Goal: Navigation & Orientation: Find specific page/section

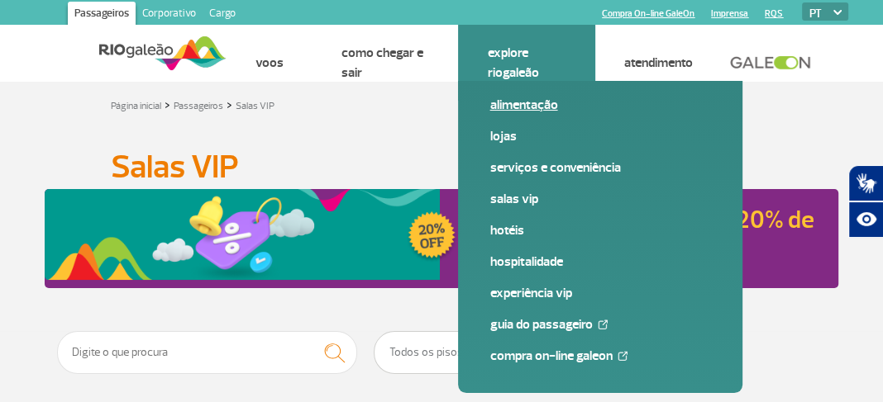
click at [514, 107] on link "Alimentação" at bounding box center [599, 105] width 221 height 18
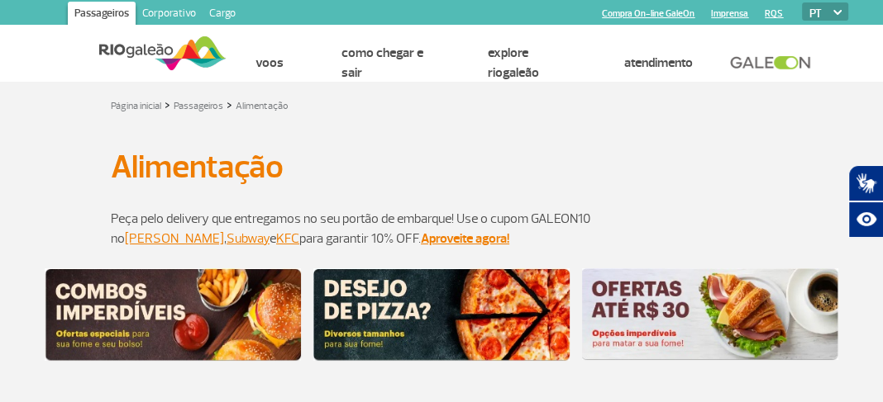
click at [514, 107] on div "Página inicial > Passageiros > Alimentação" at bounding box center [441, 105] width 661 height 20
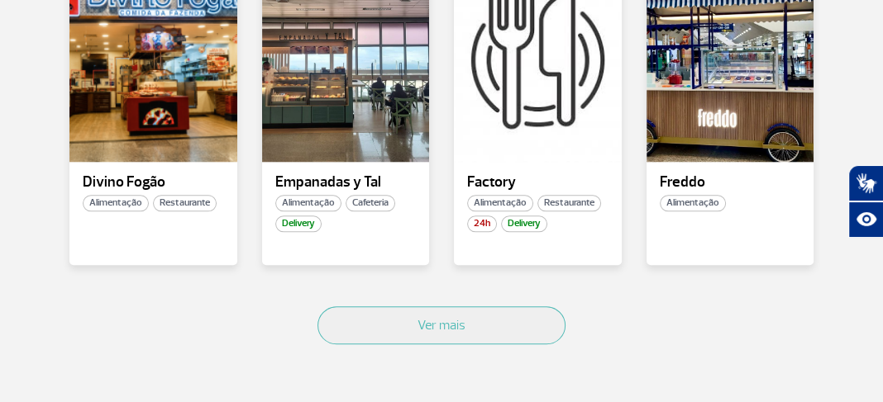
scroll to position [1190, 0]
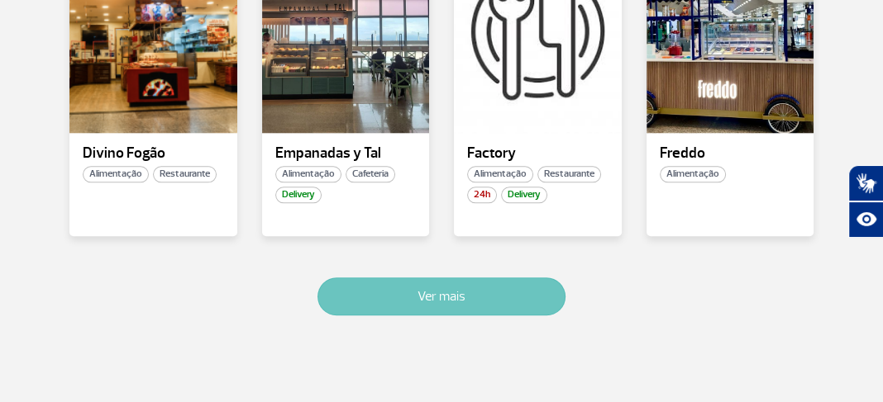
click at [422, 302] on button "Ver mais" at bounding box center [441, 297] width 248 height 38
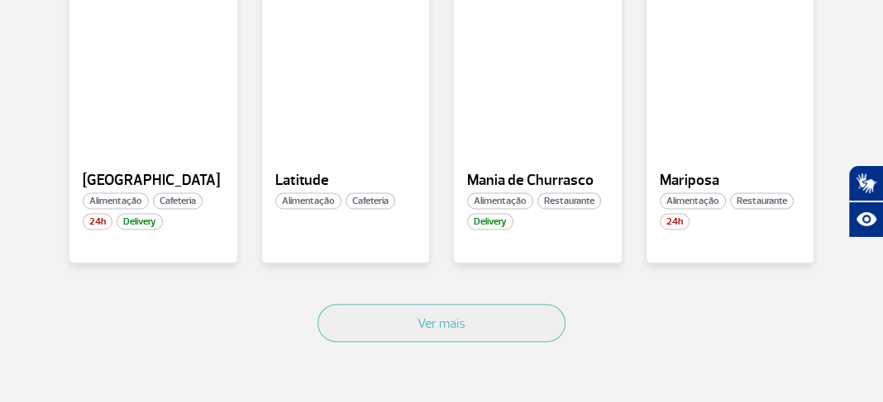
scroll to position [2160, 0]
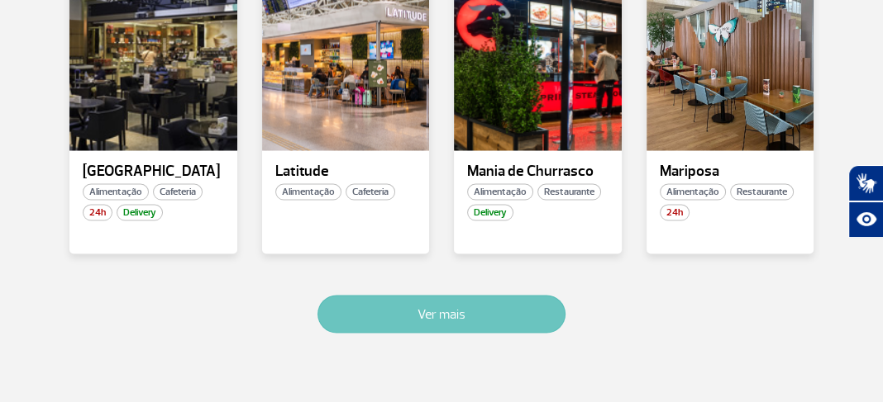
click at [430, 309] on button "Ver mais" at bounding box center [441, 314] width 248 height 38
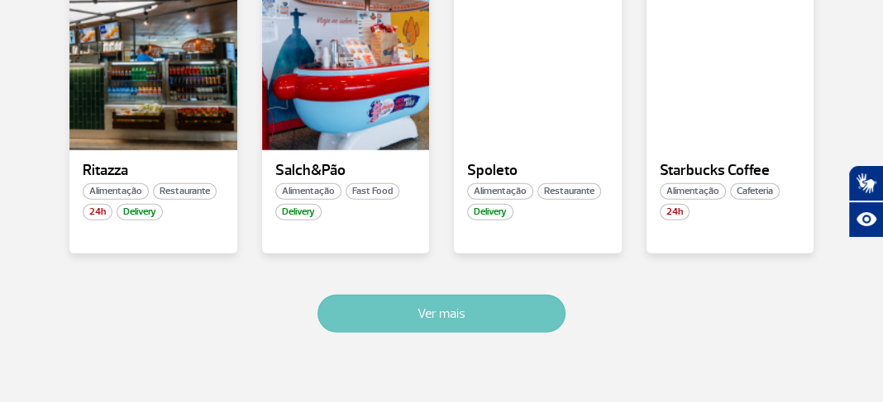
click at [478, 305] on button "Ver mais" at bounding box center [441, 314] width 248 height 38
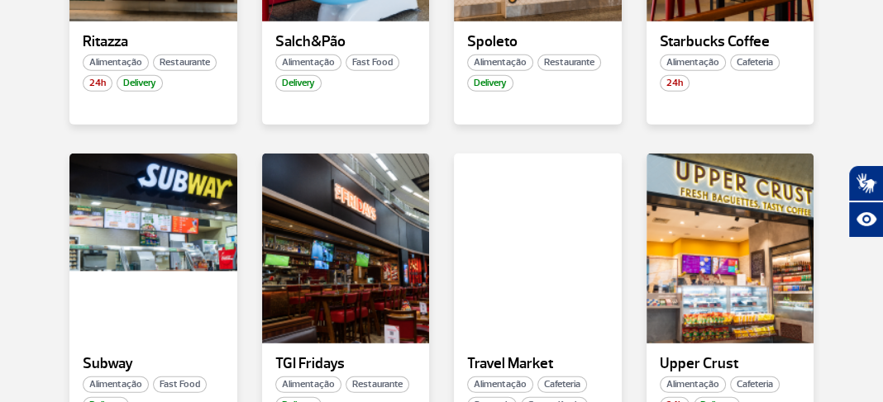
scroll to position [3278, 0]
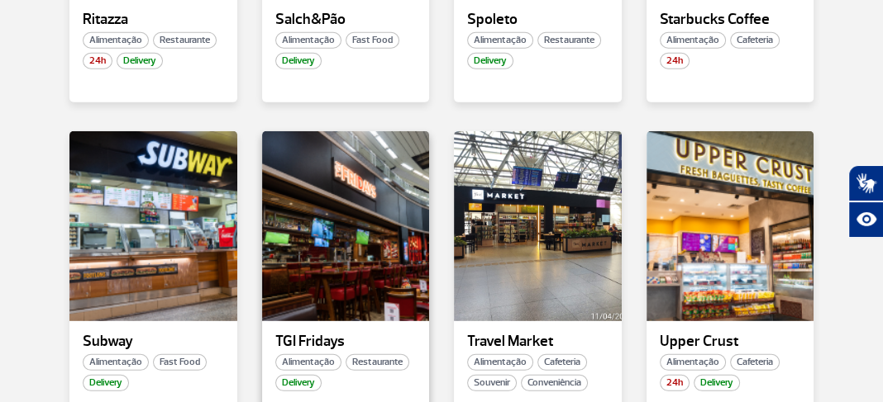
click at [306, 359] on span "Alimentação" at bounding box center [308, 363] width 66 height 17
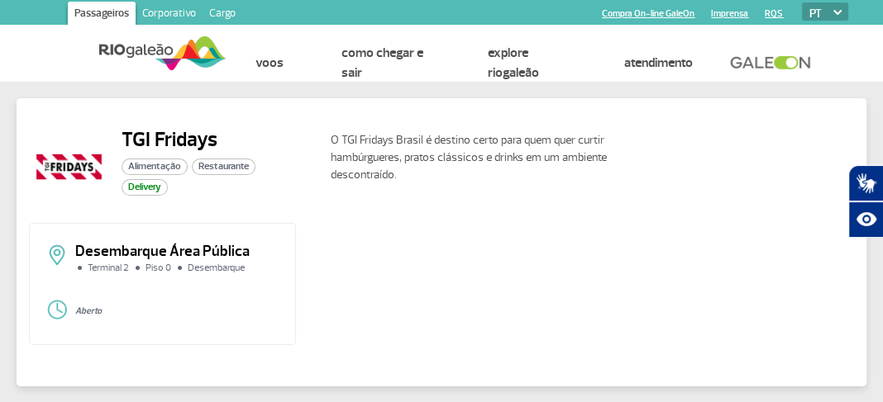
scroll to position [1, 0]
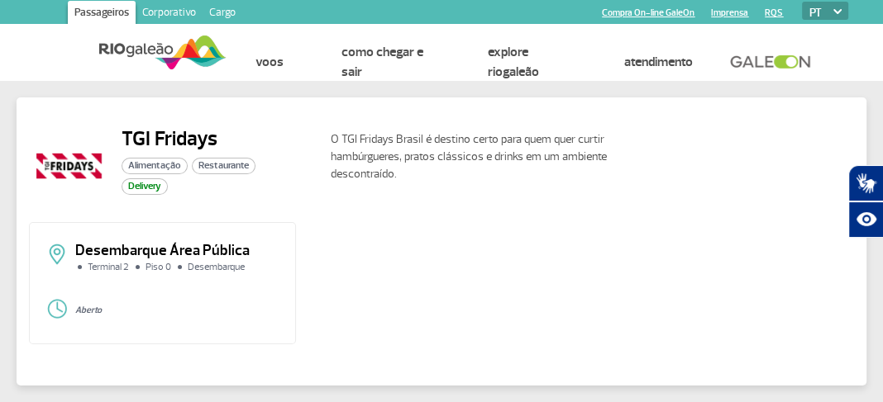
click at [221, 169] on span "Restaurante" at bounding box center [224, 166] width 64 height 17
click at [159, 167] on span "Alimentação" at bounding box center [154, 166] width 66 height 17
